Goal: Task Accomplishment & Management: Use online tool/utility

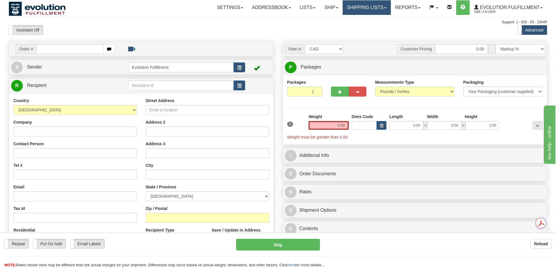
click at [369, 5] on link "Shipping lists" at bounding box center [367, 7] width 48 height 15
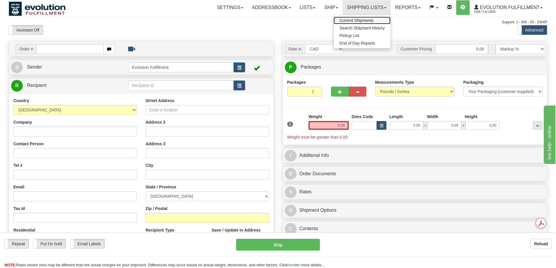
click at [358, 23] on link "Current Shipments" at bounding box center [362, 21] width 57 height 8
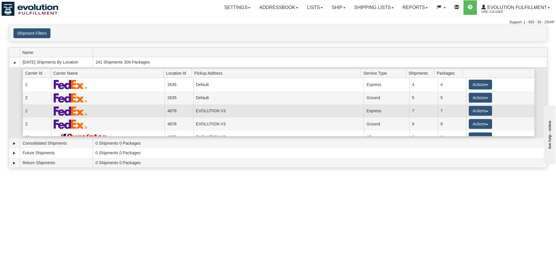
scroll to position [49, 0]
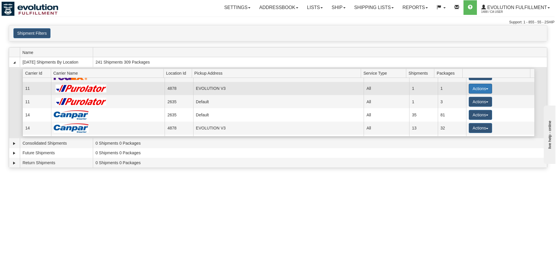
click at [472, 89] on button "Actions" at bounding box center [480, 89] width 23 height 10
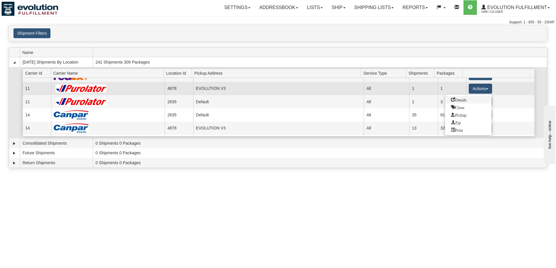
click at [467, 98] on span "Details" at bounding box center [459, 100] width 16 height 4
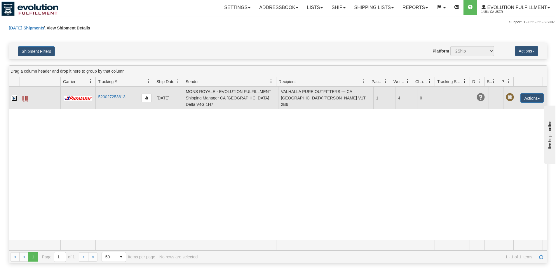
click at [14, 96] on link "Expand" at bounding box center [14, 99] width 6 height 6
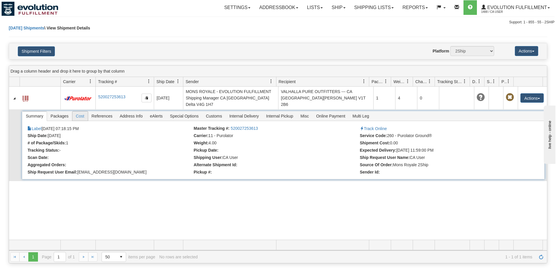
click at [81, 112] on span "Cost" at bounding box center [79, 116] width 15 height 9
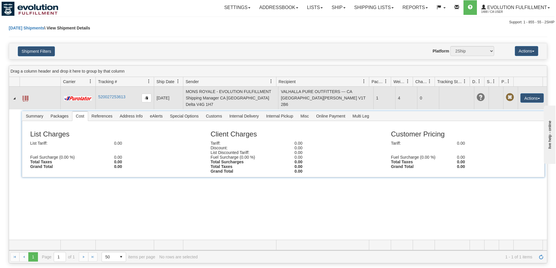
click at [29, 92] on td at bounding box center [40, 98] width 41 height 23
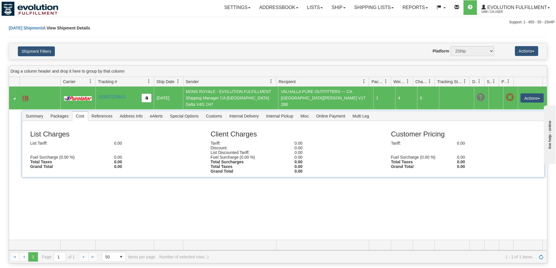
click at [25, 96] on span at bounding box center [25, 99] width 6 height 6
click at [359, 8] on link "Shipping lists" at bounding box center [374, 7] width 48 height 15
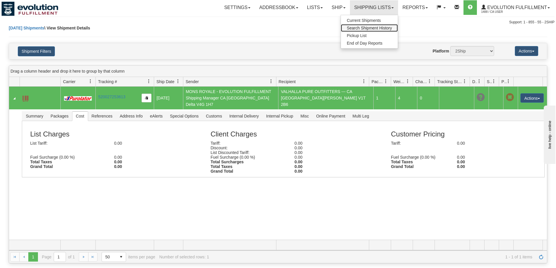
click at [360, 29] on span "Search Shipment History" at bounding box center [369, 28] width 45 height 5
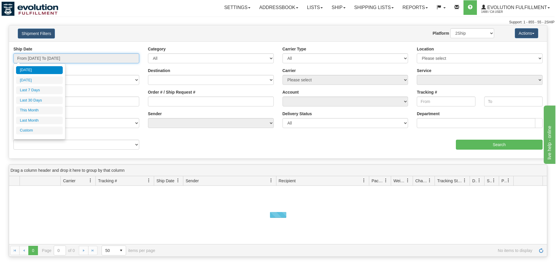
type input "[DATE]"
click at [70, 62] on input "From 08/25/2025 To 08/26/2025" at bounding box center [76, 58] width 126 height 10
type input "08/01/2025"
type input "08/31/2025"
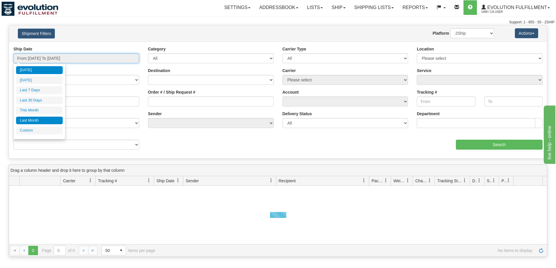
type input "[DATE]"
type input "07/01/2025"
type input "07/31/2025"
type input "[DATE]"
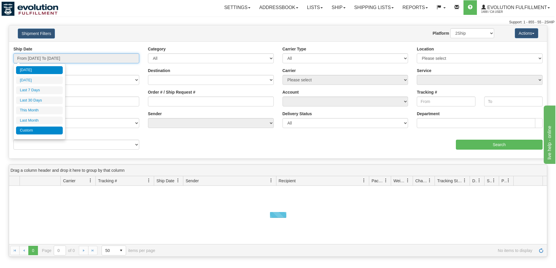
type input "[DATE]"
click at [37, 131] on li "Custom" at bounding box center [39, 131] width 47 height 8
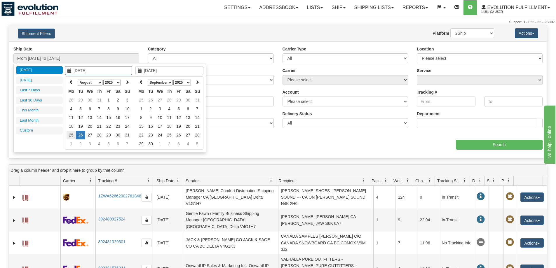
type input "08/25/2025"
click at [73, 134] on td "25" at bounding box center [71, 135] width 9 height 9
type input "08/25/2025"
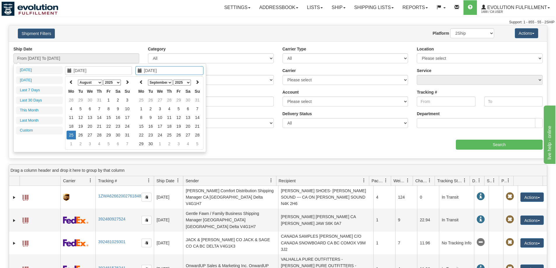
click at [73, 134] on td "25" at bounding box center [71, 135] width 9 height 9
type input "From 08/25/2025 To 08/25/2025"
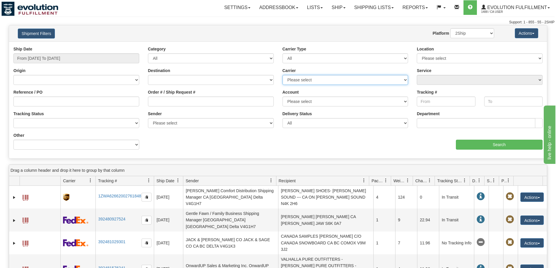
click at [340, 78] on select "Please select Canada Post Canpar DHL FedEx FedEx Express® FleetOptics Inc. GTA …" at bounding box center [346, 80] width 126 height 10
select select "11"
click at [283, 75] on select "Please select Canada Post Canpar DHL FedEx FedEx Express® FleetOptics Inc. GTA …" at bounding box center [346, 80] width 126 height 10
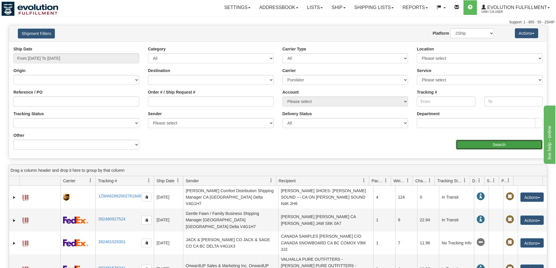
click at [477, 145] on input "Search" at bounding box center [499, 145] width 87 height 10
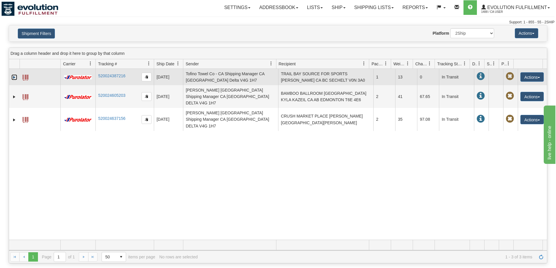
click at [13, 78] on link "Expand" at bounding box center [14, 77] width 6 height 6
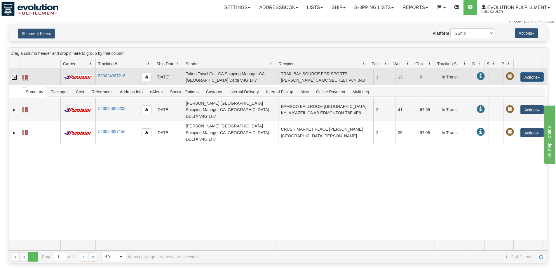
click at [25, 78] on span at bounding box center [25, 78] width 6 height 6
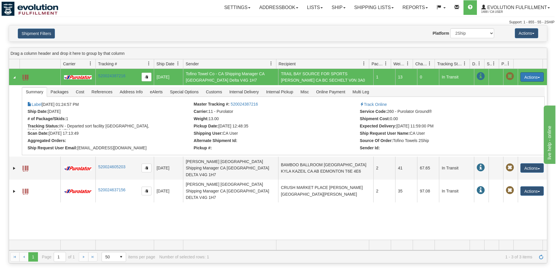
click at [526, 74] on button "Actions" at bounding box center [532, 76] width 23 height 9
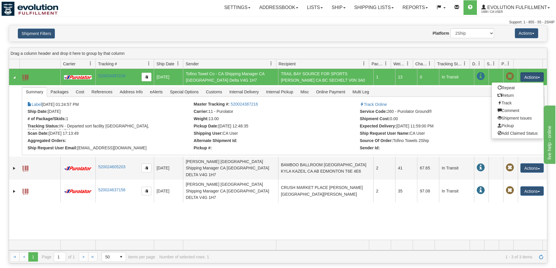
click at [413, 31] on div "Website Agent Nothing selected Client User Platform 2Ship Imported" at bounding box center [300, 33] width 397 height 10
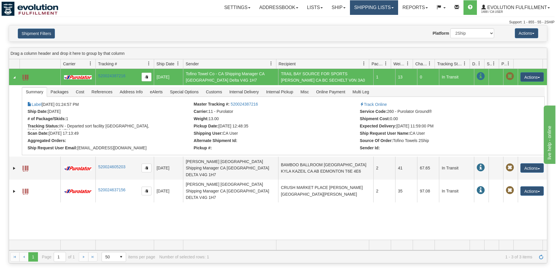
click at [379, 4] on link "Shipping lists" at bounding box center [374, 7] width 48 height 15
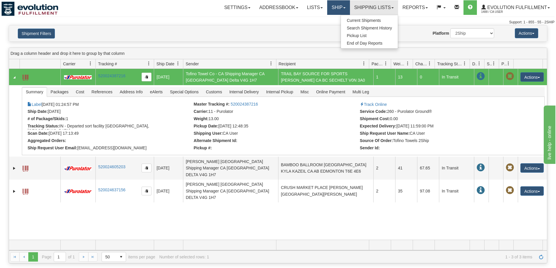
click at [330, 5] on link "Ship" at bounding box center [338, 7] width 22 height 15
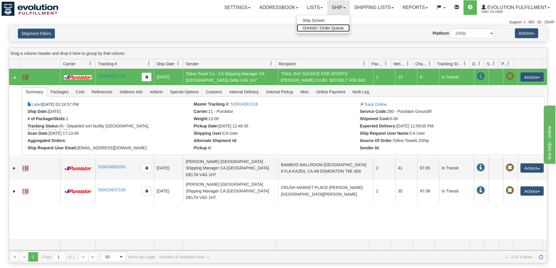
click at [324, 29] on span "OnHold / Order Queue" at bounding box center [323, 28] width 41 height 5
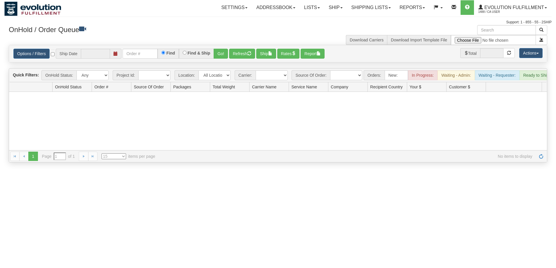
type input "[DATE]"
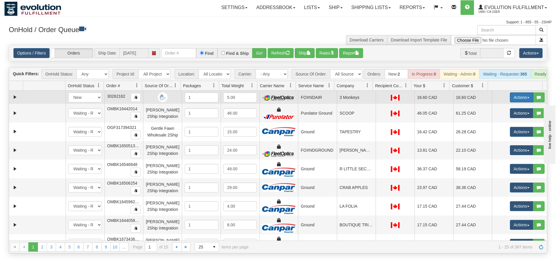
click at [513, 103] on button "Actions" at bounding box center [521, 98] width 23 height 10
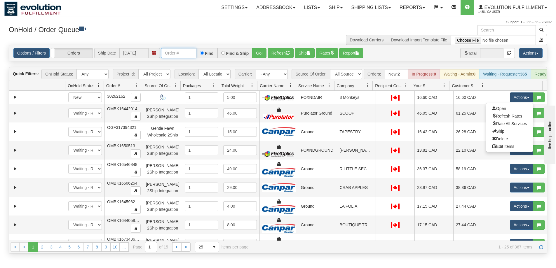
click at [190, 52] on input "text" at bounding box center [178, 53] width 35 height 10
paste input "SOCA24513"
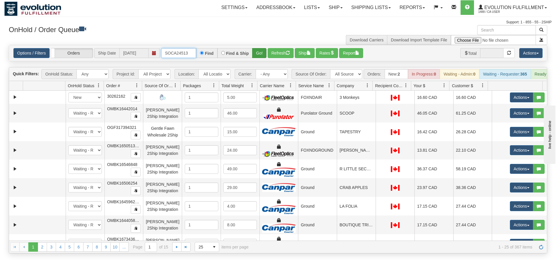
type input "SOCA24513"
click at [254, 53] on button "Go!" at bounding box center [259, 53] width 14 height 10
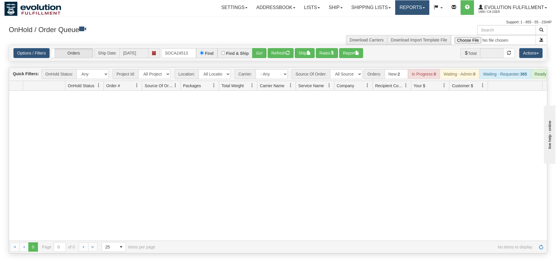
click at [403, 10] on link "Reports" at bounding box center [412, 7] width 34 height 15
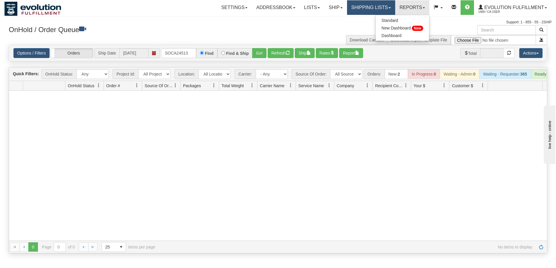
click at [386, 2] on link "Shipping lists" at bounding box center [371, 7] width 48 height 15
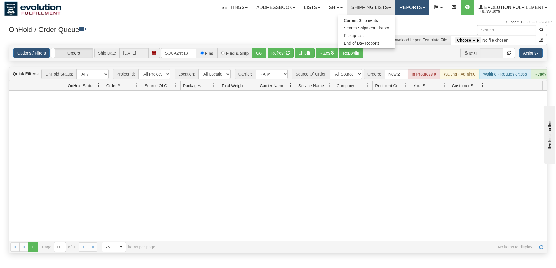
click at [406, 11] on link "Reports" at bounding box center [412, 7] width 34 height 15
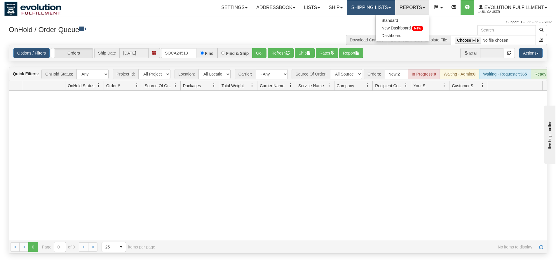
click at [378, 14] on link "Shipping lists" at bounding box center [371, 7] width 48 height 15
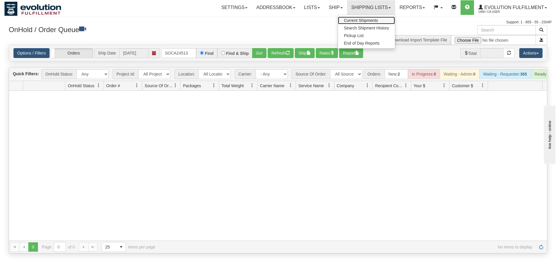
click at [367, 20] on span "Current Shipments" at bounding box center [361, 20] width 34 height 5
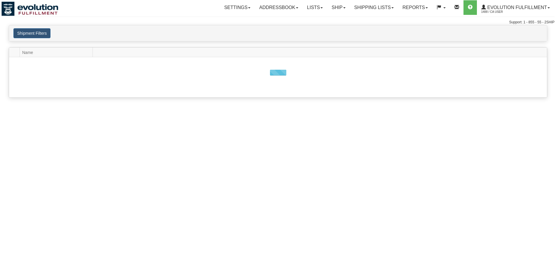
click at [364, 3] on link "Shipping lists" at bounding box center [374, 7] width 48 height 15
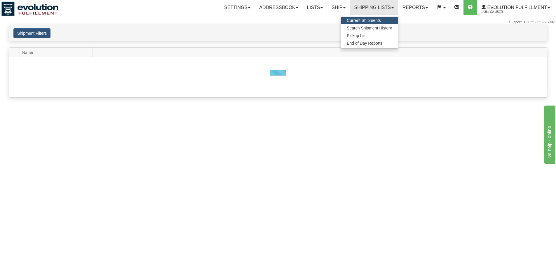
click at [364, 3] on link "Shipping lists" at bounding box center [374, 7] width 48 height 15
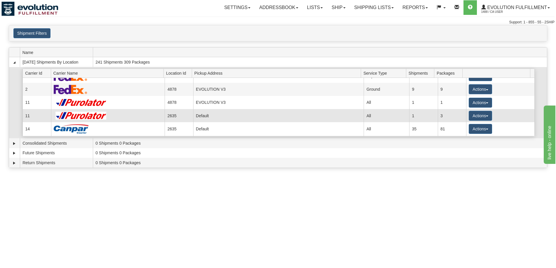
scroll to position [49, 0]
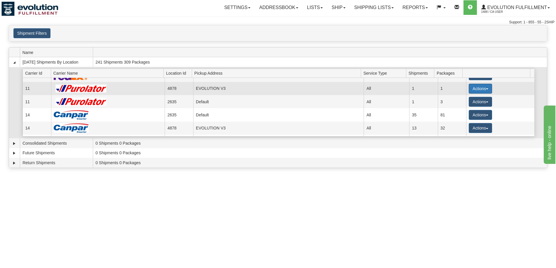
click at [479, 88] on button "Actions" at bounding box center [480, 89] width 23 height 10
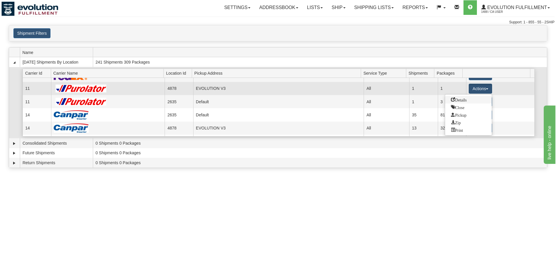
click at [471, 101] on link "Details" at bounding box center [468, 100] width 47 height 8
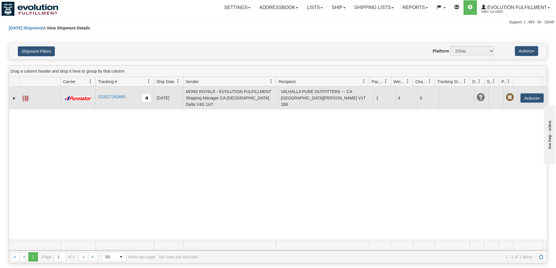
click at [26, 96] on span at bounding box center [25, 99] width 6 height 6
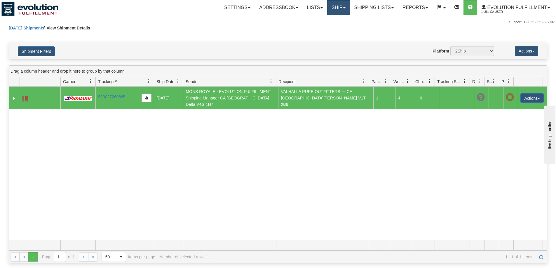
click at [346, 8] on link "Ship" at bounding box center [338, 7] width 22 height 15
click at [313, 21] on span "Ship Screen" at bounding box center [314, 20] width 22 height 5
click at [338, 5] on link "Ship" at bounding box center [338, 7] width 22 height 15
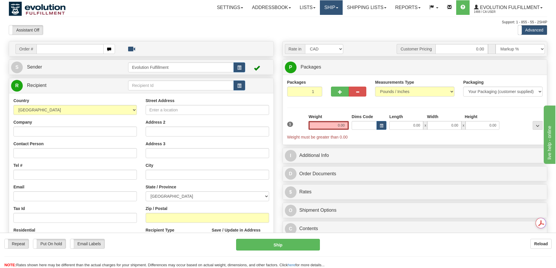
click at [329, 8] on link "Ship" at bounding box center [331, 7] width 22 height 15
click at [319, 30] on link "OnHold / Order Queue" at bounding box center [316, 28] width 53 height 8
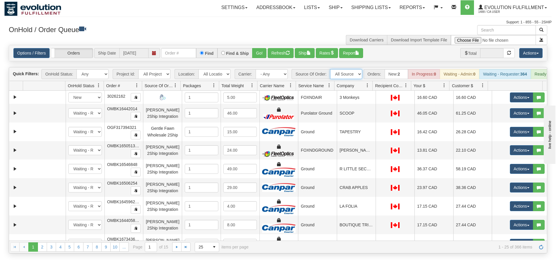
click at [348, 73] on select "All Sources AirBlaster 2Ship Integration Ambler Apparel 2Ship Integration BC [M…" at bounding box center [346, 74] width 32 height 10
click at [286, 75] on select "- Any - Has NO carrier assigned - Has a carrier assigned FleetOptics Inc. My Ca…" at bounding box center [272, 74] width 32 height 10
select select "11"
click at [256, 69] on select "- Any - Has NO carrier assigned - Has a carrier assigned FleetOptics Inc. My Ca…" at bounding box center [272, 74] width 32 height 10
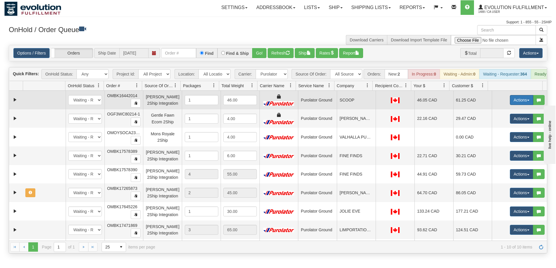
click at [510, 105] on button "Actions" at bounding box center [521, 100] width 23 height 10
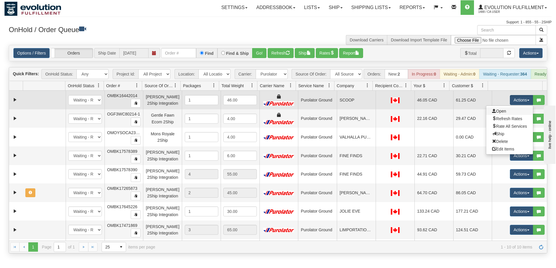
click at [501, 115] on link "Open" at bounding box center [510, 111] width 47 height 8
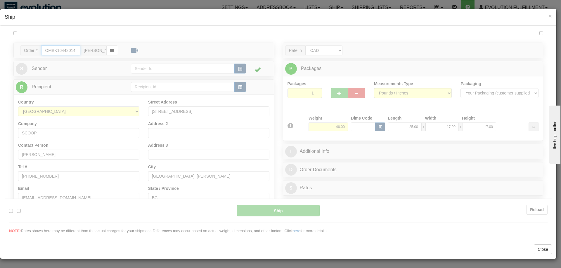
type input "260"
type input "16:28"
type input "16:00"
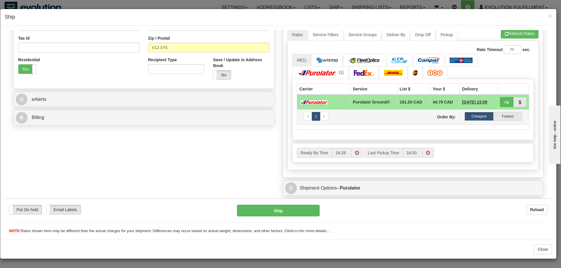
scroll to position [189, 0]
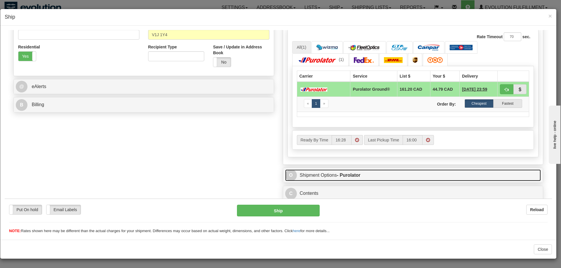
click at [373, 177] on link "O Shipment Options - Purolator" at bounding box center [413, 175] width 256 height 12
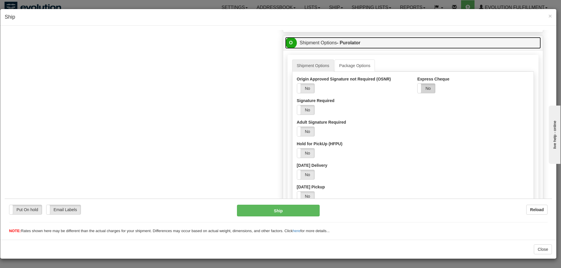
scroll to position [335, 0]
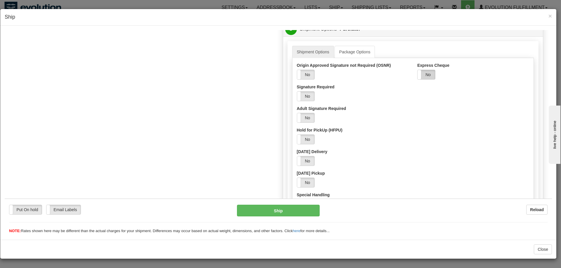
click at [419, 72] on label "No" at bounding box center [426, 74] width 18 height 9
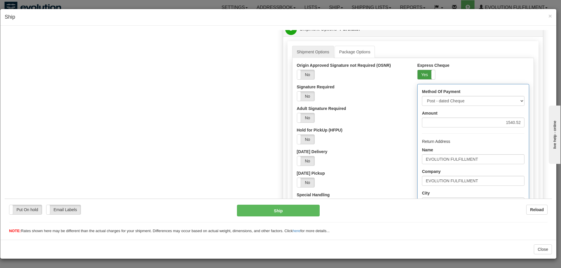
click at [425, 75] on label "Yes" at bounding box center [426, 74] width 18 height 9
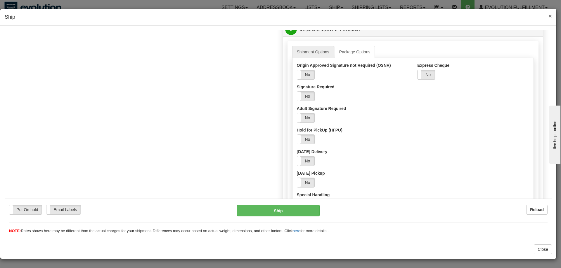
click at [549, 15] on span "×" at bounding box center [550, 16] width 4 height 7
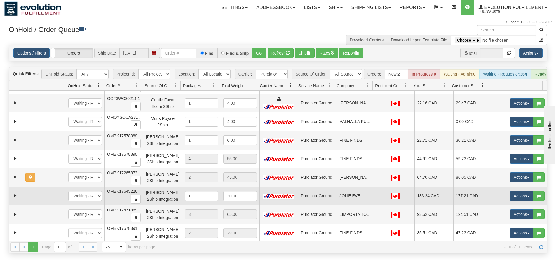
scroll to position [0, 0]
